Goal: Information Seeking & Learning: Understand process/instructions

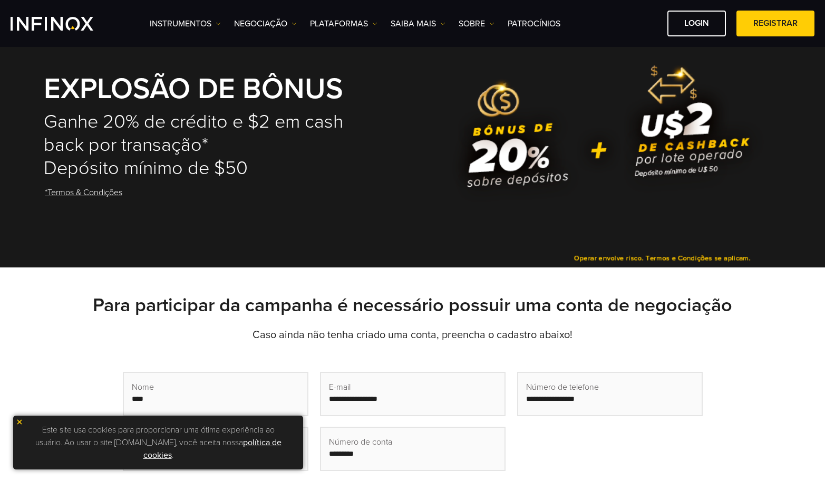
scroll to position [211, 0]
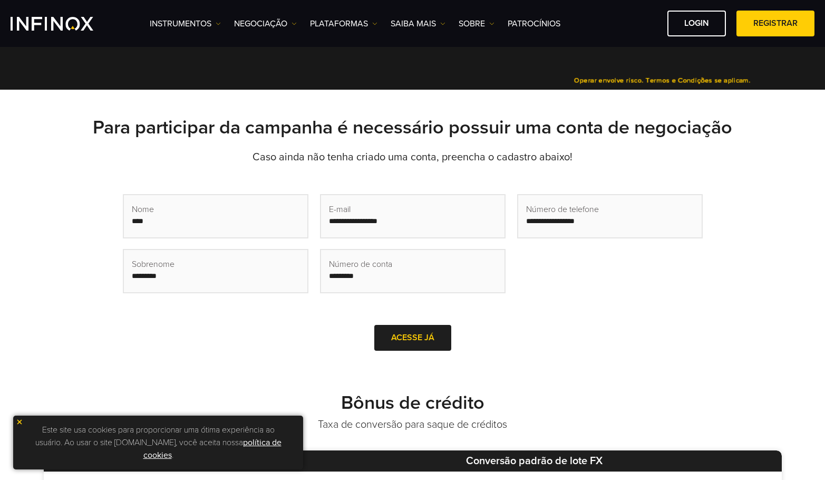
click at [187, 228] on input "text" at bounding box center [215, 216] width 183 height 42
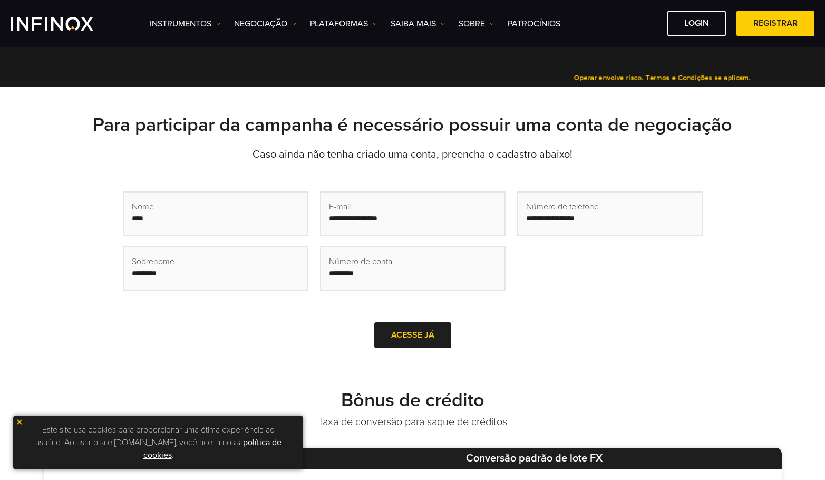
click at [380, 276] on input "text" at bounding box center [412, 268] width 183 height 42
click at [387, 277] on input "text" at bounding box center [412, 268] width 183 height 42
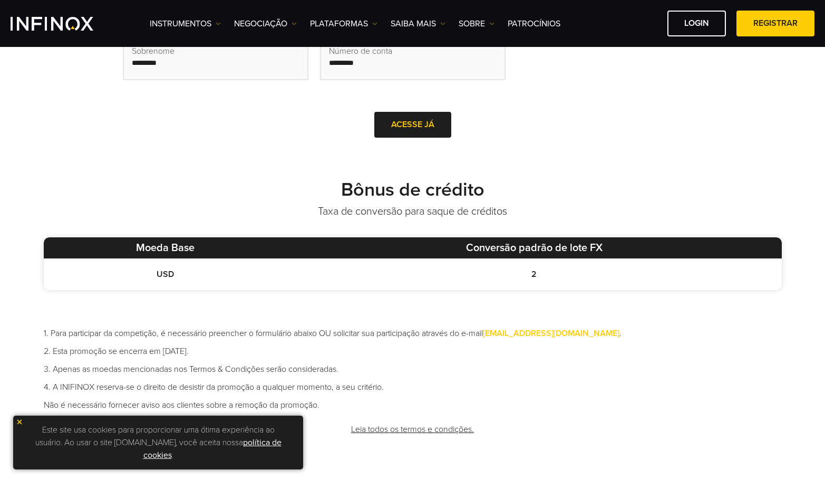
scroll to position [527, 0]
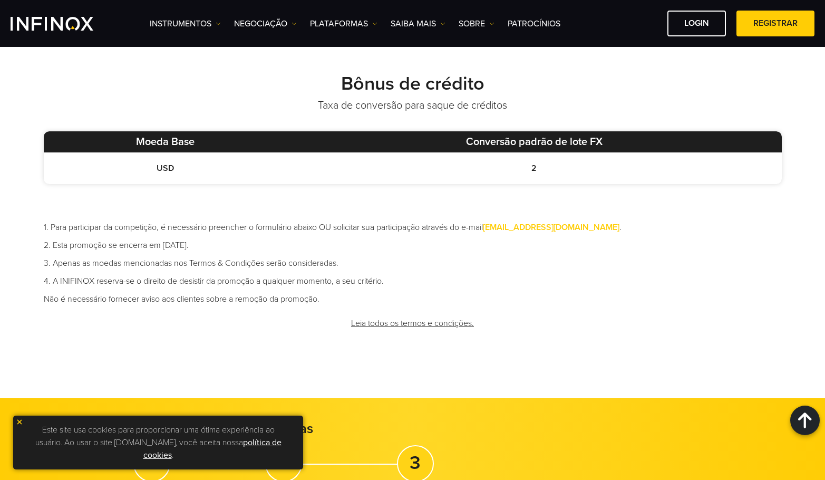
click at [391, 319] on link "Leia todos os termos e condições." at bounding box center [412, 323] width 125 height 26
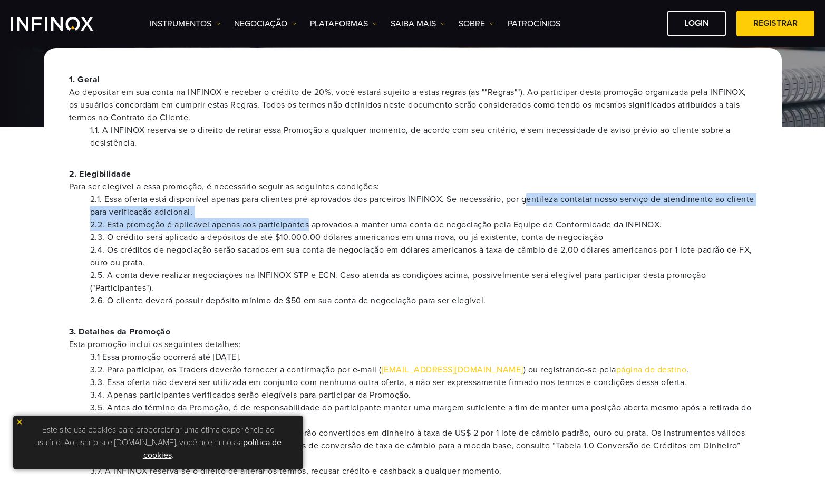
click at [313, 225] on ul "2.1. Essa oferta está disponível apenas para clientes pré-aprovados dos parceir…" at bounding box center [412, 250] width 687 height 114
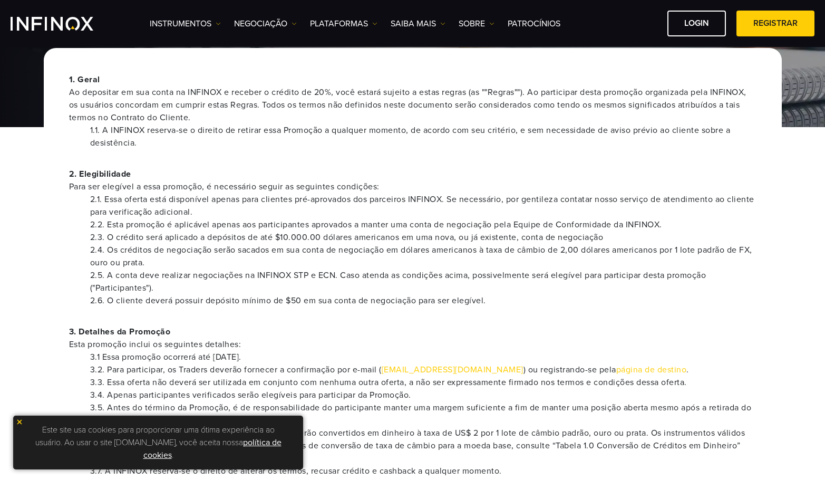
click at [336, 219] on li "2.2. Esta promoção é aplicável apenas aos participantes aprovados a manter uma …" at bounding box center [423, 224] width 666 height 13
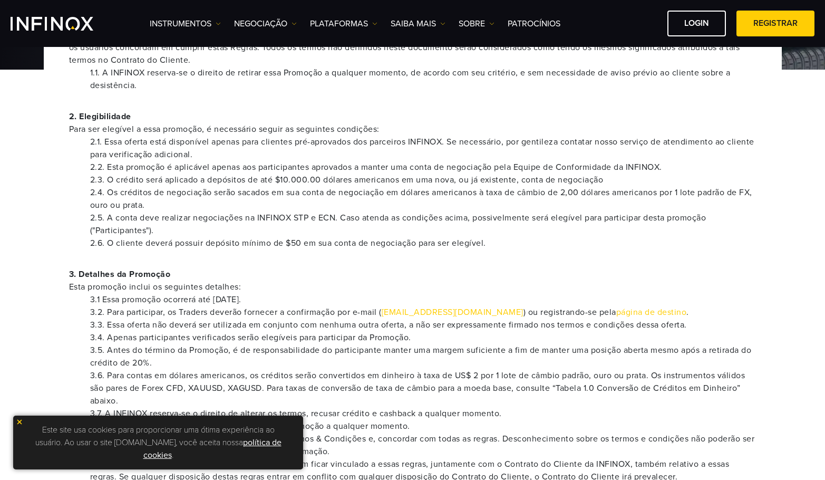
scroll to position [211, 0]
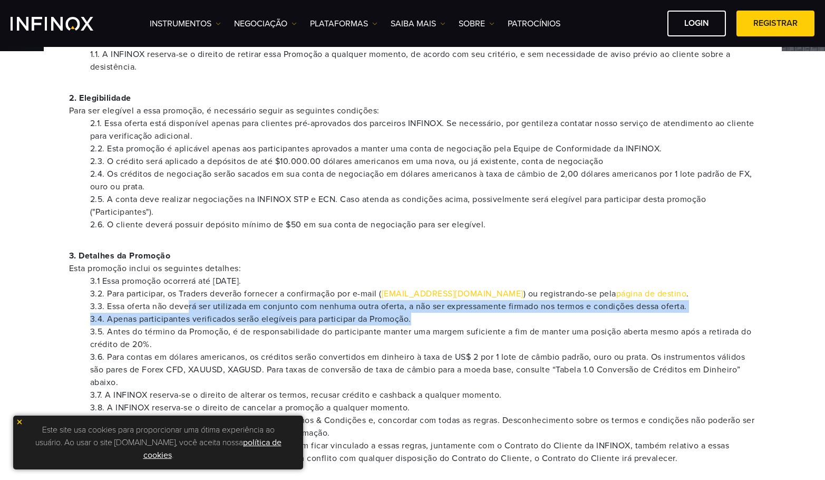
drag, startPoint x: 281, startPoint y: 306, endPoint x: 679, endPoint y: 316, distance: 398.6
click at [679, 316] on ul "3.1 Essa promoção ocorrerá até [DATE]. 3.2. Para participar, os Traders deverão…" at bounding box center [412, 370] width 687 height 190
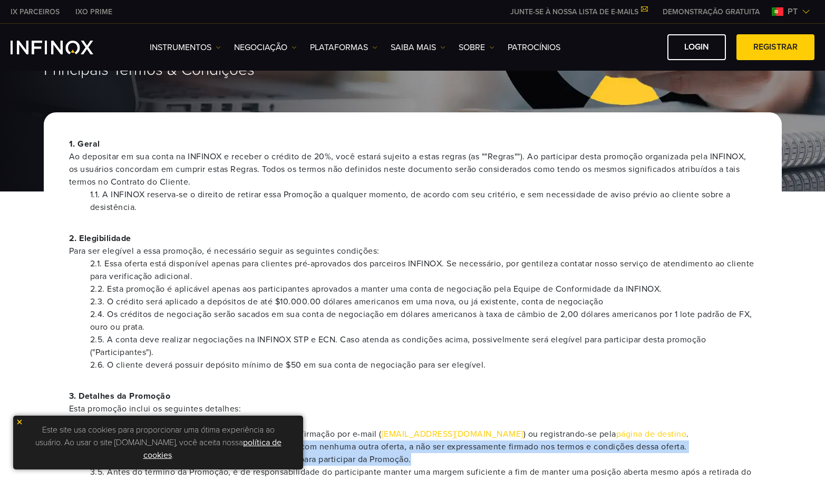
scroll to position [0, 0]
